Goal: Task Accomplishment & Management: Complete application form

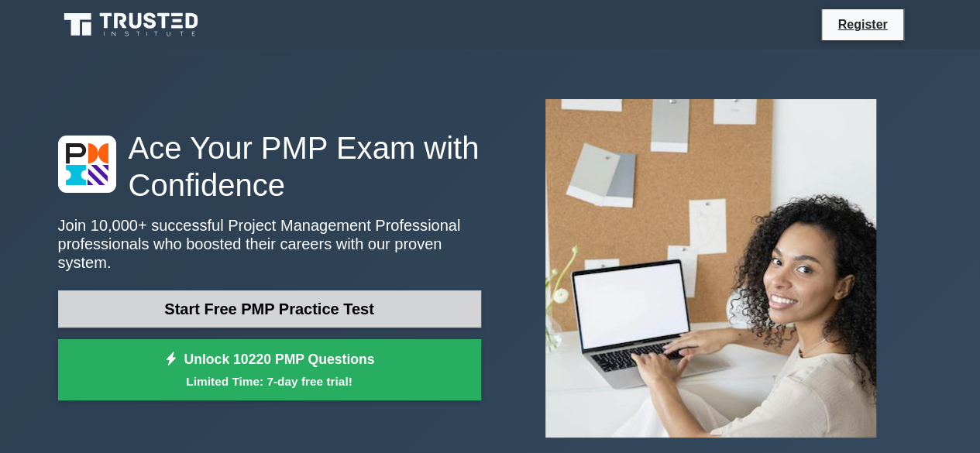
click at [330, 303] on link "Start Free PMP Practice Test" at bounding box center [269, 309] width 423 height 37
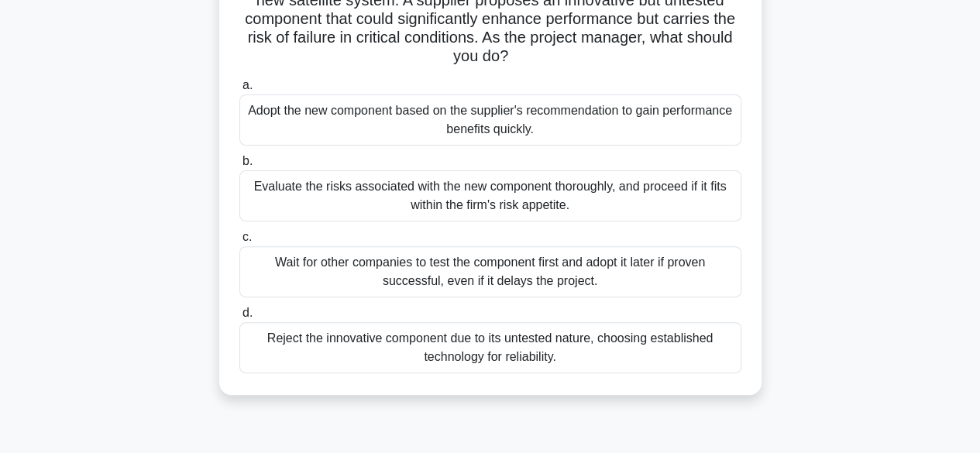
scroll to position [141, 0]
click at [432, 267] on div "Wait for other companies to test the component first and adopt it later if prov…" at bounding box center [490, 270] width 502 height 51
click at [239, 241] on input "c. Wait for other companies to test the component first and adopt it later if p…" at bounding box center [239, 236] width 0 height 10
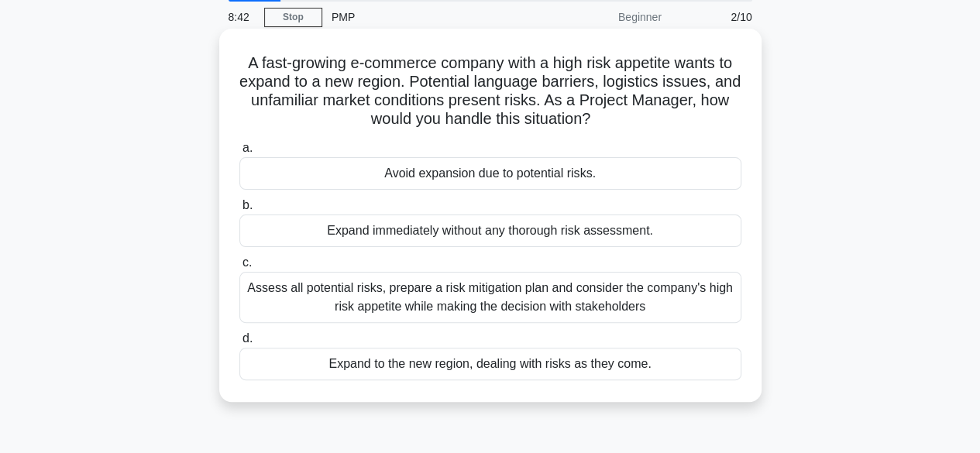
scroll to position [57, 0]
click at [543, 294] on div "Assess all potential risks, prepare a risk mitigation plan and consider the com…" at bounding box center [490, 298] width 502 height 51
click at [239, 269] on input "c. Assess all potential risks, prepare a risk mitigation plan and consider the …" at bounding box center [239, 264] width 0 height 10
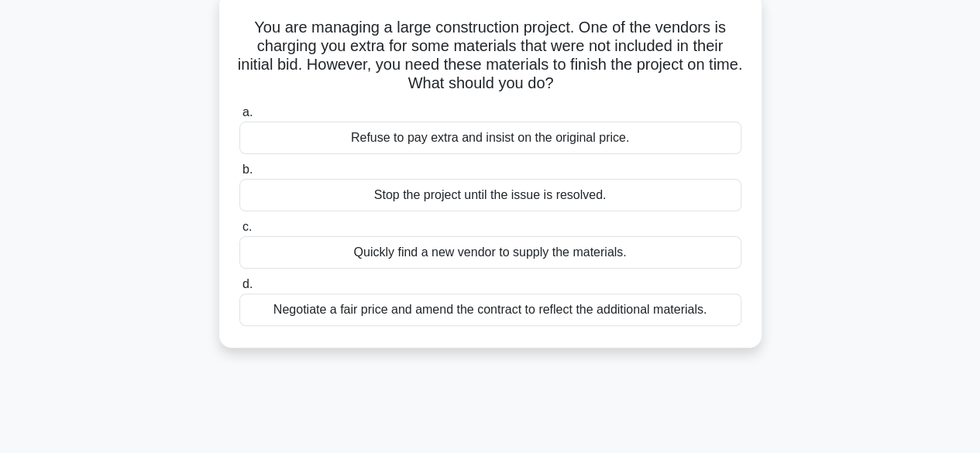
scroll to position [93, 0]
click at [569, 306] on div "Negotiate a fair price and amend the contract to reflect the additional materia…" at bounding box center [490, 311] width 502 height 33
click at [239, 291] on input "d. Negotiate a fair price and amend the contract to reflect the additional mate…" at bounding box center [239, 286] width 0 height 10
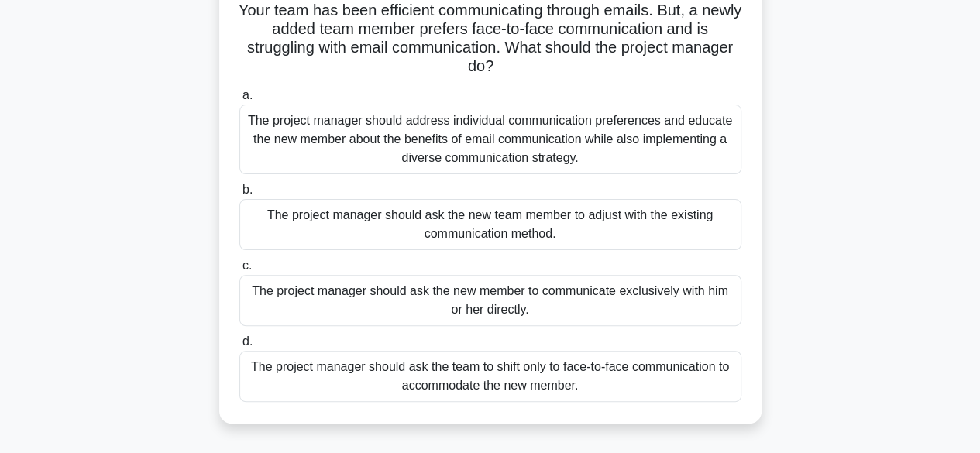
scroll to position [112, 0]
click at [477, 131] on div "The project manager should address individual communication preferences and edu…" at bounding box center [490, 139] width 502 height 70
click at [239, 100] on input "a. The project manager should address individual communication preferences and …" at bounding box center [239, 95] width 0 height 10
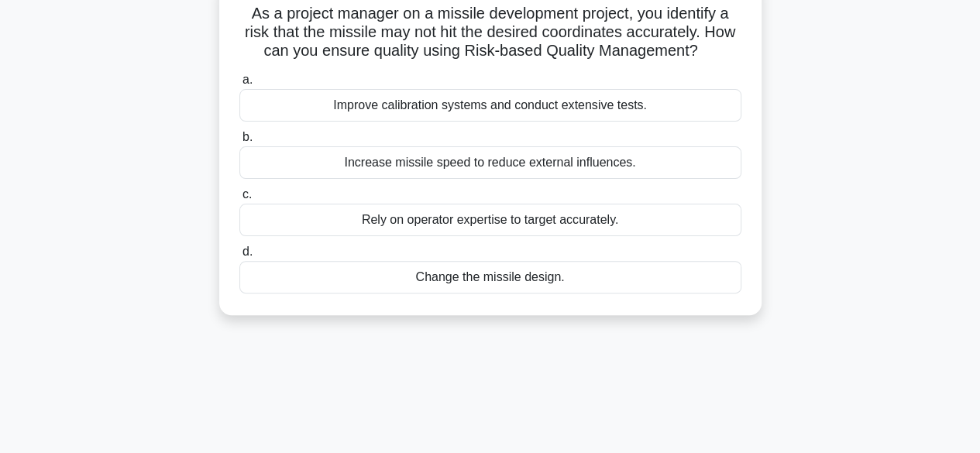
scroll to position [0, 0]
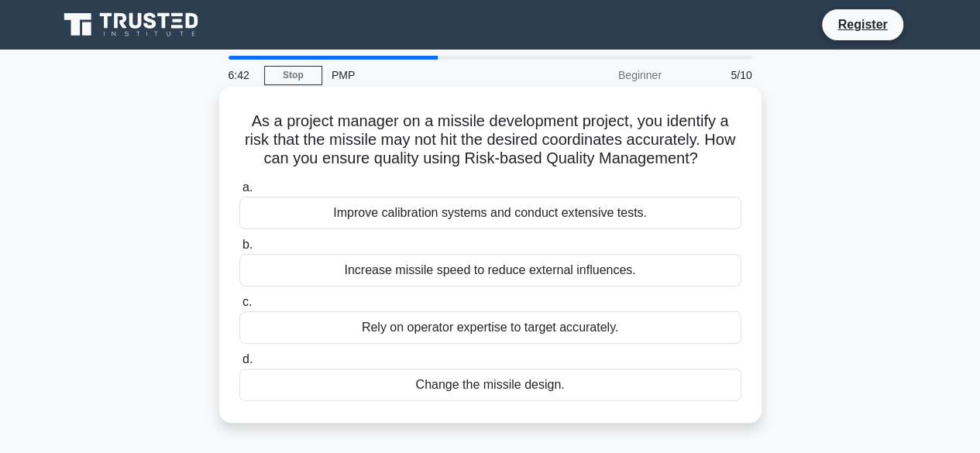
click at [515, 212] on div "Improve calibration systems and conduct extensive tests." at bounding box center [490, 213] width 502 height 33
click at [239, 193] on input "a. Improve calibration systems and conduct extensive tests." at bounding box center [239, 188] width 0 height 10
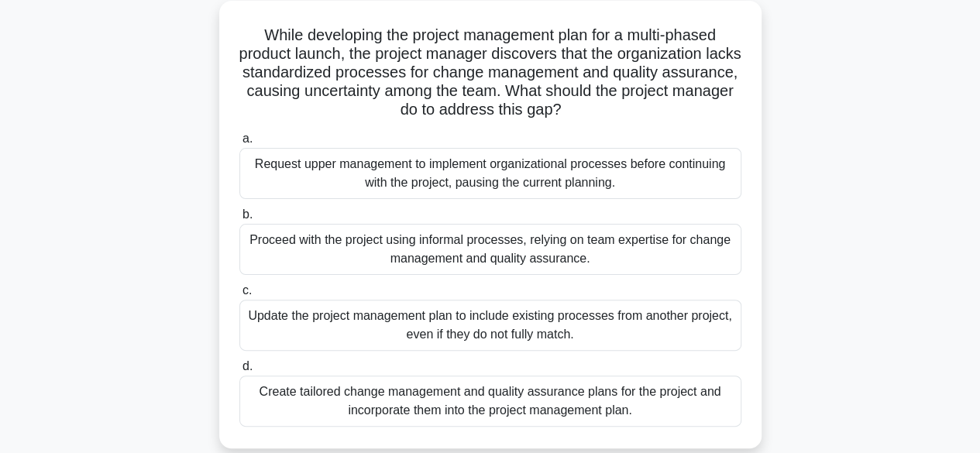
scroll to position [91, 0]
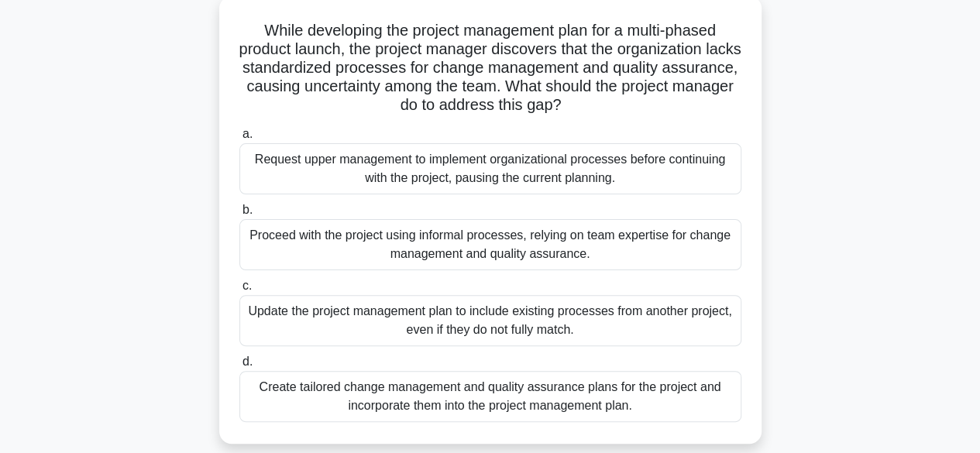
click at [466, 176] on div "Request upper management to implement organizational processes before continuin…" at bounding box center [490, 168] width 502 height 51
click at [239, 140] on input "a. Request upper management to implement organizational processes before contin…" at bounding box center [239, 134] width 0 height 10
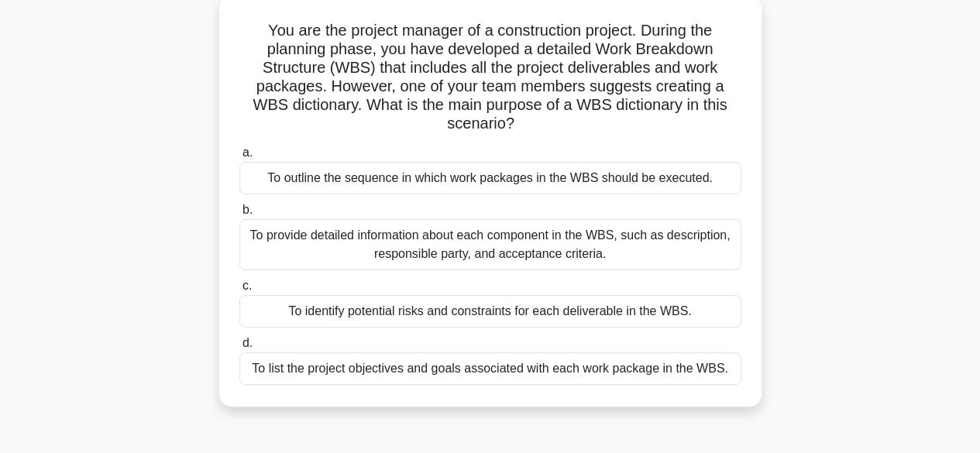
scroll to position [95, 0]
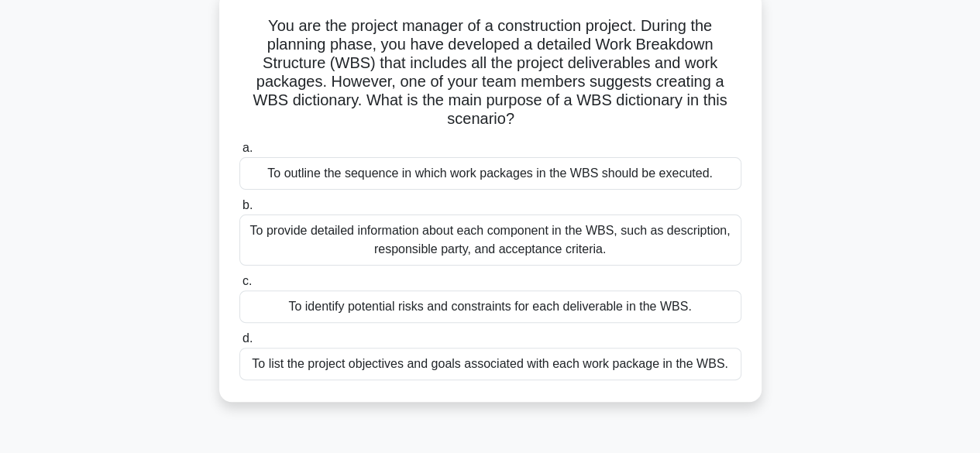
click at [480, 252] on div "To provide detailed information about each component in the WBS, such as descri…" at bounding box center [490, 240] width 502 height 51
click at [239, 211] on input "b. To provide detailed information about each component in the WBS, such as des…" at bounding box center [239, 206] width 0 height 10
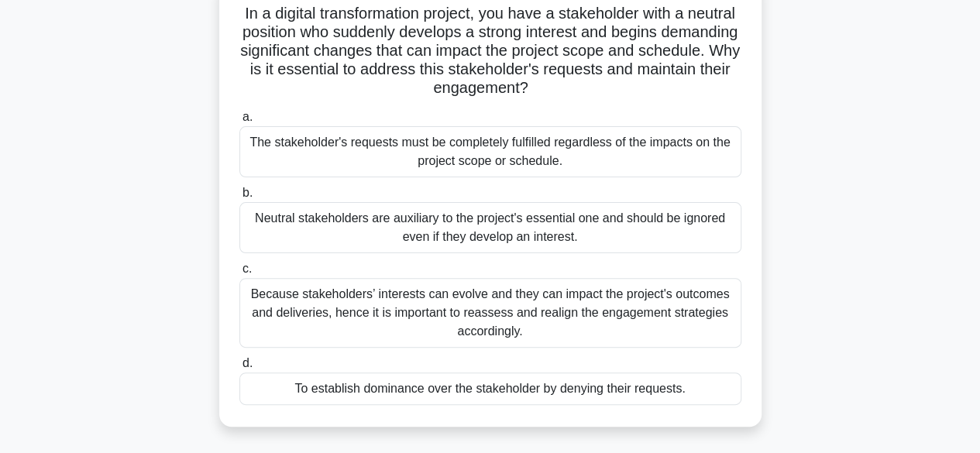
scroll to position [109, 0]
click at [507, 326] on div "Because stakeholders’ interests can evolve and they can impact the project's ou…" at bounding box center [490, 312] width 502 height 70
click at [239, 274] on input "c. Because stakeholders’ interests can evolve and they can impact the project's…" at bounding box center [239, 269] width 0 height 10
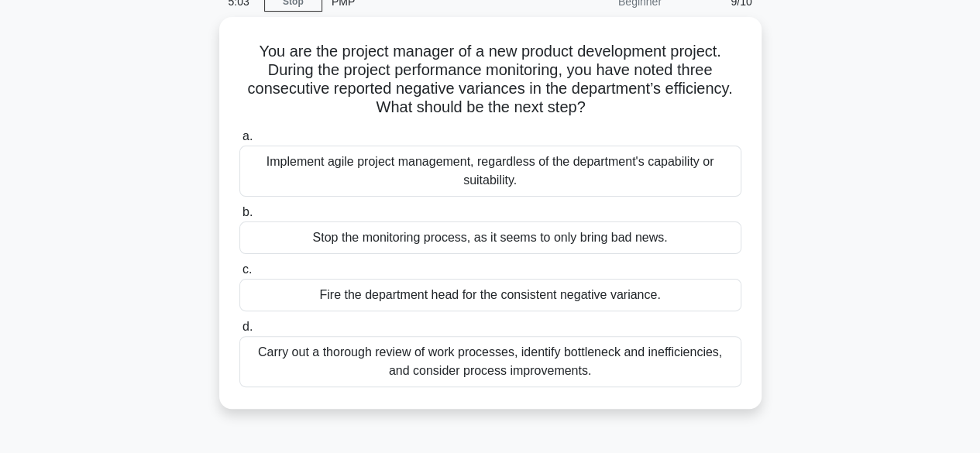
scroll to position [74, 0]
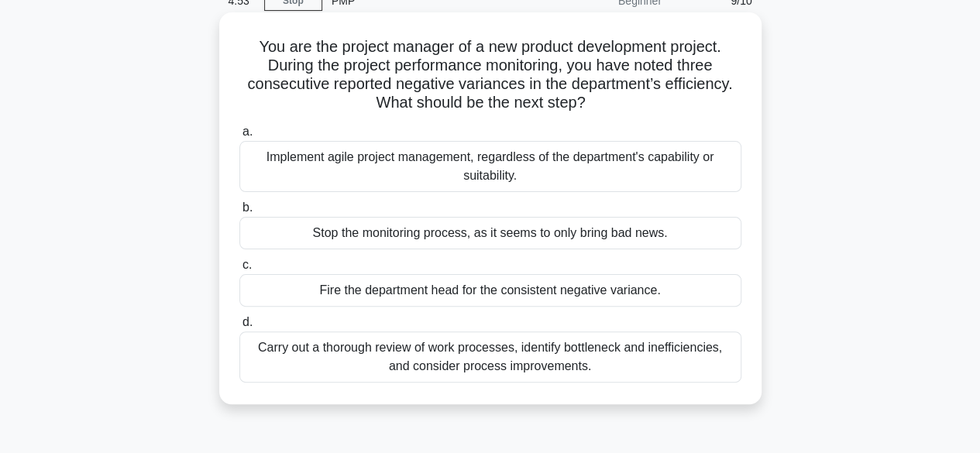
click at [350, 365] on div "Carry out a thorough review of work processes, identify bottleneck and ineffici…" at bounding box center [490, 357] width 502 height 51
click at [239, 328] on input "d. Carry out a thorough review of work processes, identify bottleneck and ineff…" at bounding box center [239, 323] width 0 height 10
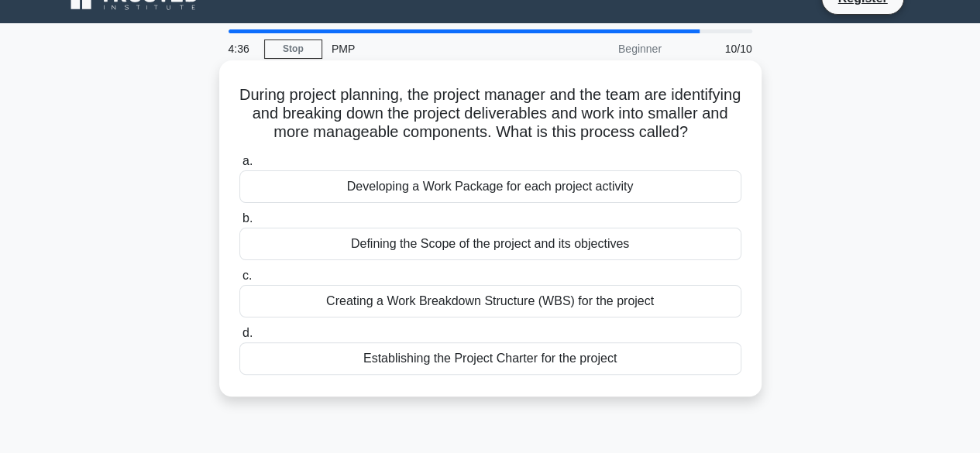
scroll to position [26, 0]
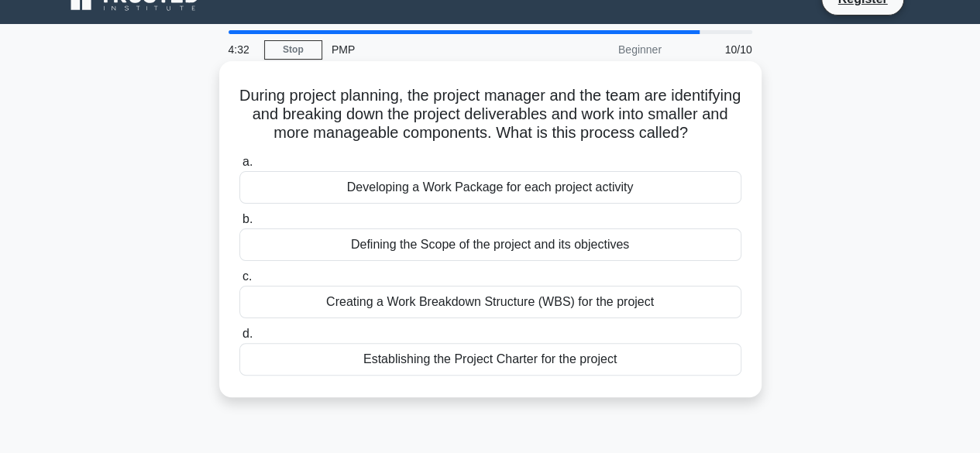
click at [519, 204] on div "Developing a Work Package for each project activity" at bounding box center [490, 187] width 502 height 33
click at [239, 167] on input "a. Developing a Work Package for each project activity" at bounding box center [239, 162] width 0 height 10
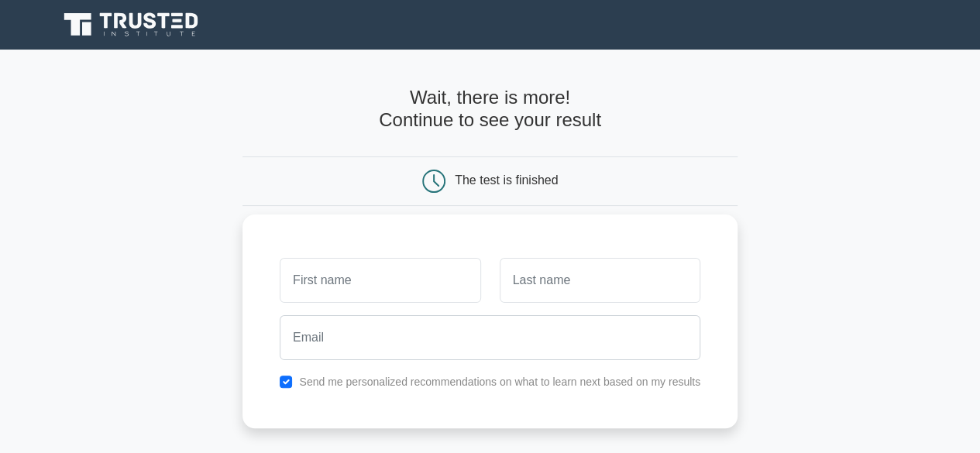
type input "k"
type input "[PERSON_NAME]"
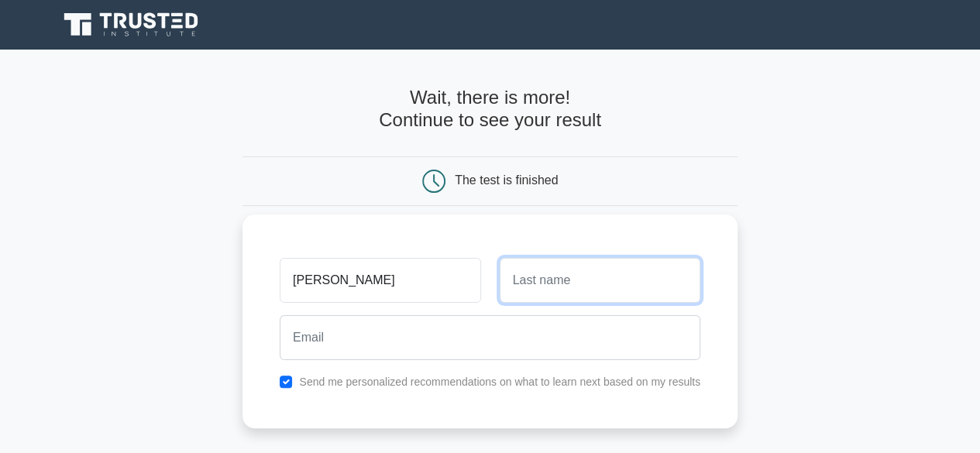
click at [561, 278] on input "text" at bounding box center [600, 280] width 201 height 45
type input "Kwagala"
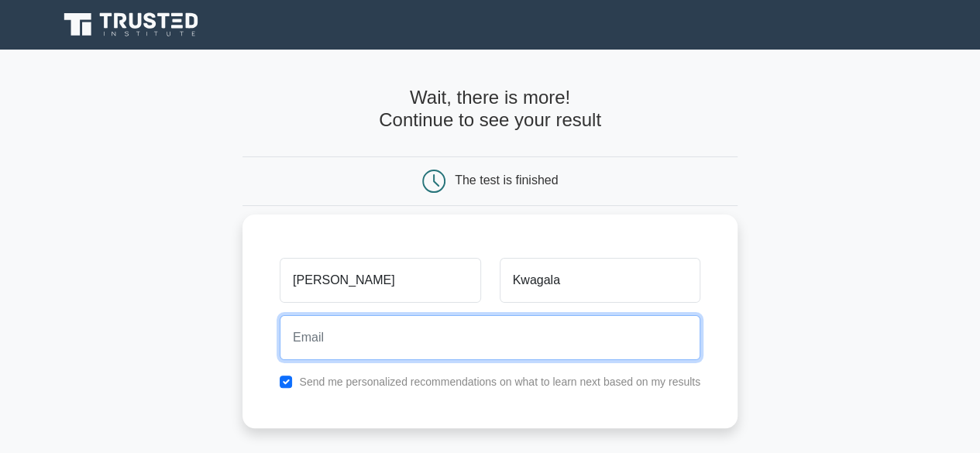
click at [385, 327] on input "email" at bounding box center [490, 337] width 421 height 45
type input "[EMAIL_ADDRESS][DOMAIN_NAME]"
click at [544, 336] on input "[EMAIL_ADDRESS][DOMAIN_NAME]" at bounding box center [490, 337] width 421 height 45
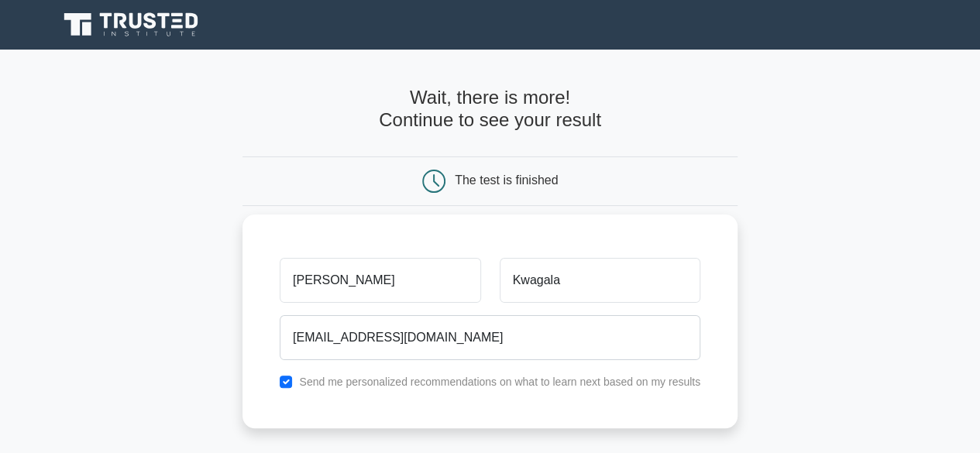
click at [463, 387] on label "Send me personalized recommendations on what to learn next based on my results" at bounding box center [499, 382] width 401 height 12
click at [570, 289] on input "Kwagala" at bounding box center [600, 280] width 201 height 45
type input "K"
type input "[PERSON_NAME]"
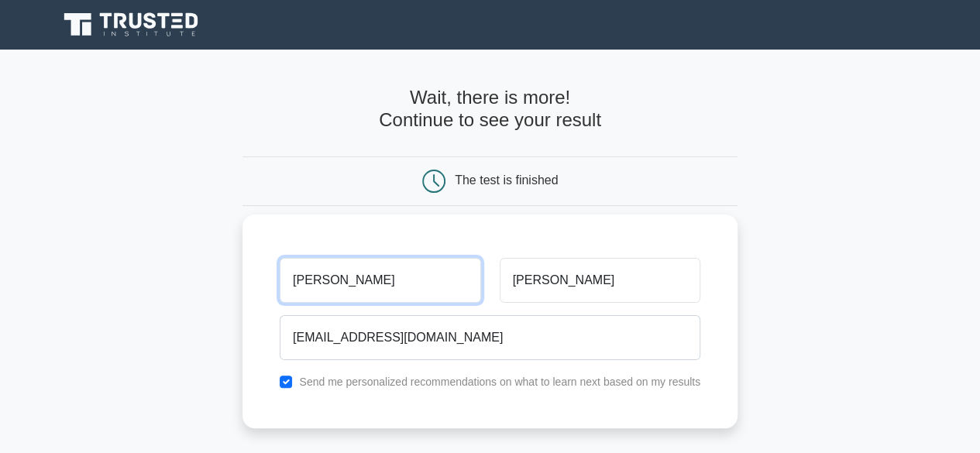
click at [373, 284] on input "[PERSON_NAME]" at bounding box center [380, 280] width 201 height 45
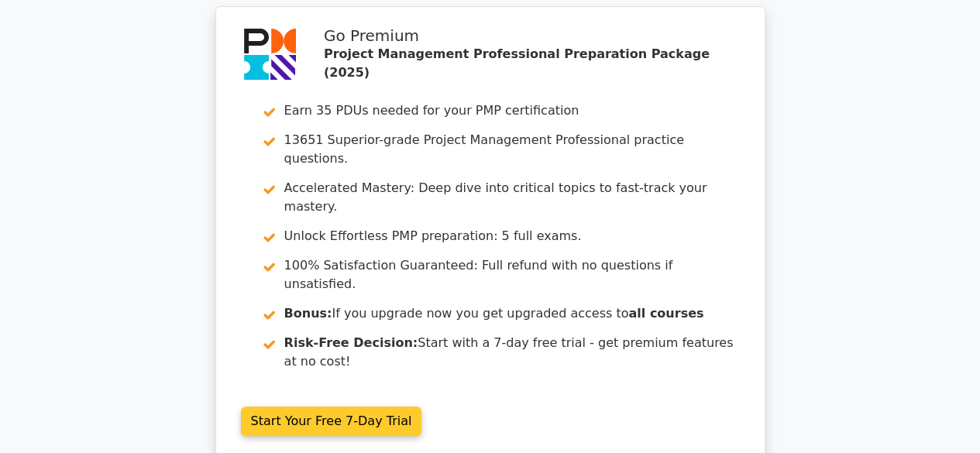
scroll to position [54, 0]
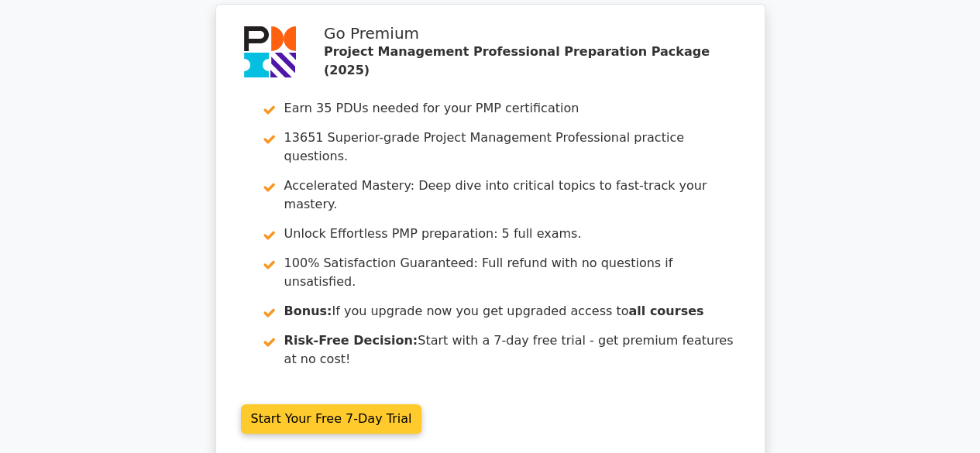
click at [323, 405] on link "Start Your Free 7-Day Trial" at bounding box center [331, 419] width 181 height 29
